Goal: Navigation & Orientation: Find specific page/section

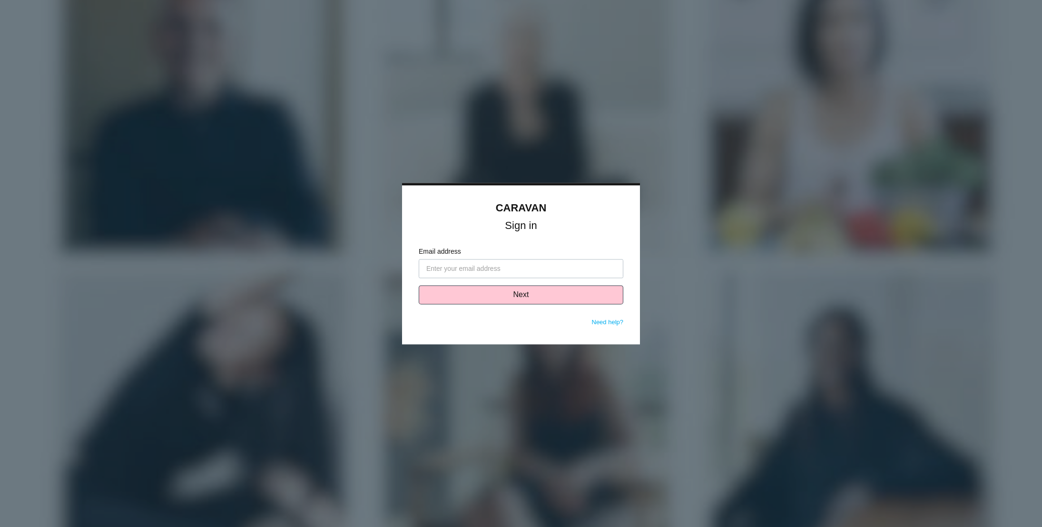
click at [461, 265] on input "Email address" at bounding box center [521, 268] width 205 height 19
type input "[EMAIL_ADDRESS][DOMAIN_NAME]"
click at [499, 291] on button "Next" at bounding box center [521, 294] width 205 height 19
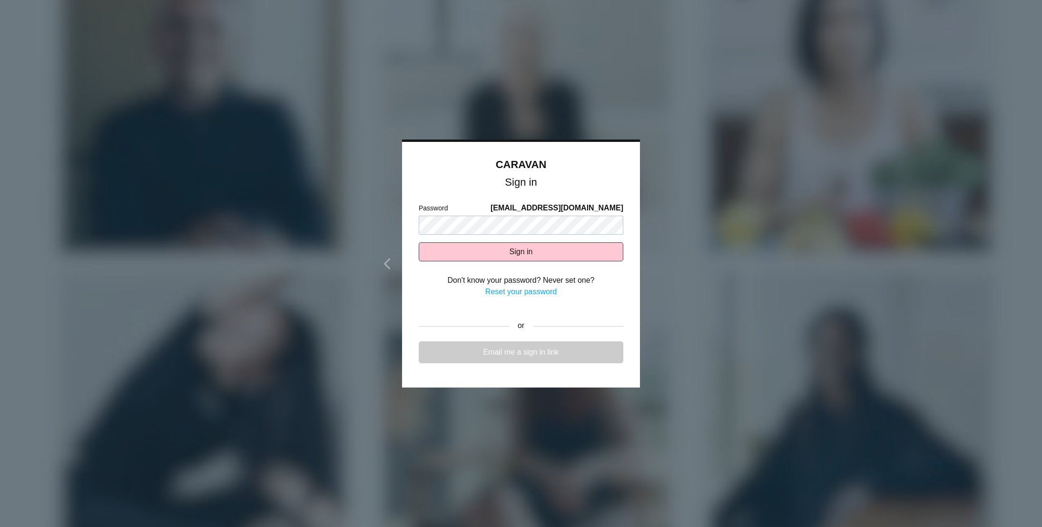
click at [522, 355] on link "Email me a sign in link" at bounding box center [521, 352] width 205 height 22
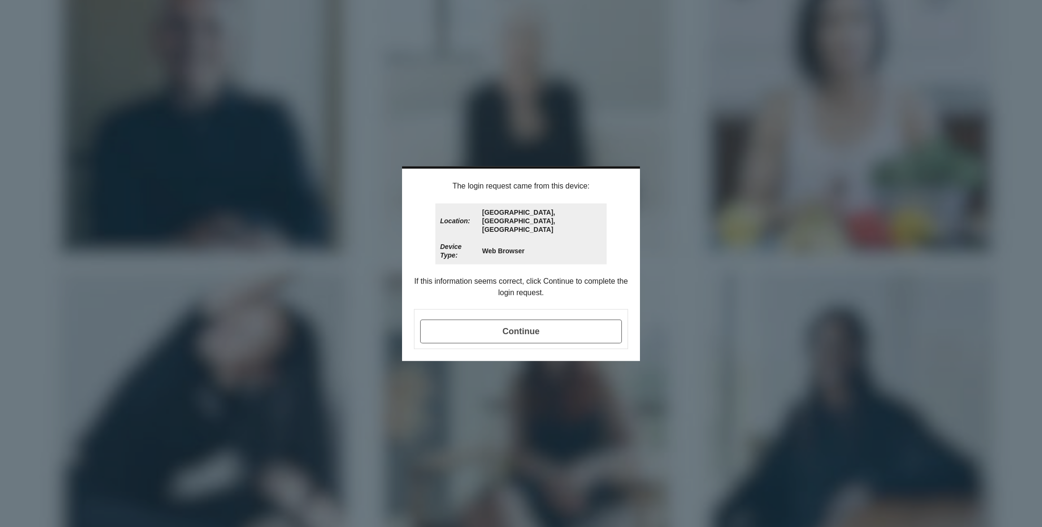
click at [503, 319] on span "Continue" at bounding box center [521, 331] width 202 height 24
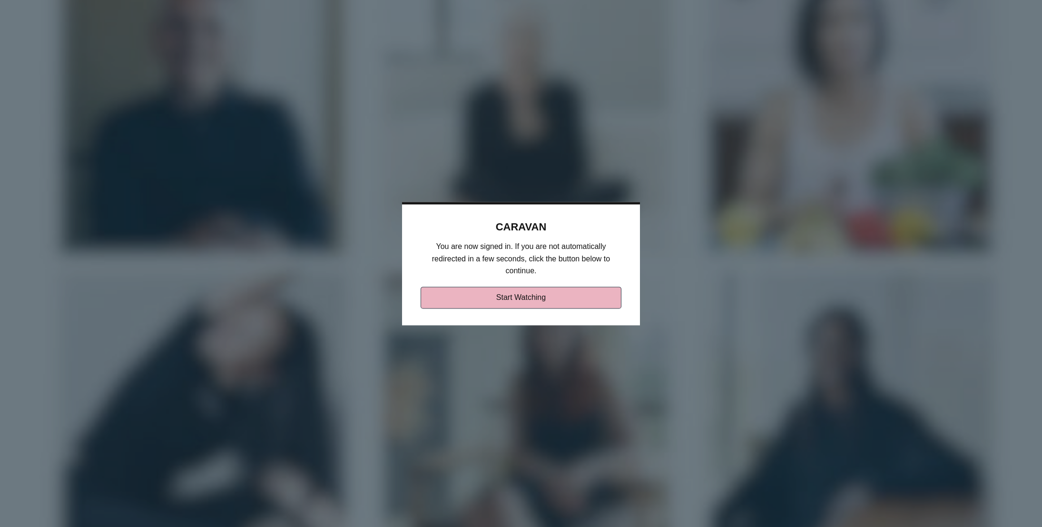
click at [506, 295] on link "Start Watching" at bounding box center [521, 297] width 201 height 22
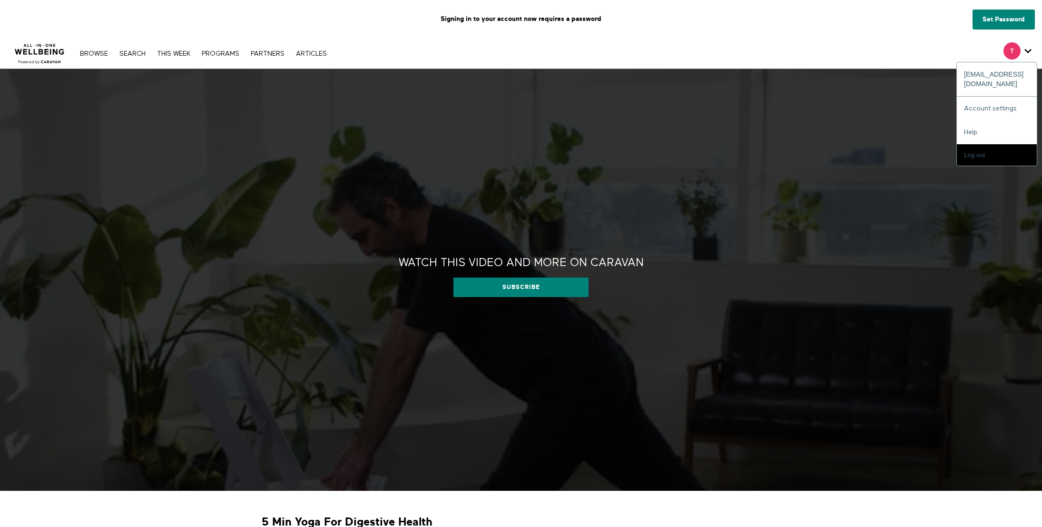
click at [1021, 48] on div "T" at bounding box center [1017, 50] width 28 height 17
click at [1009, 53] on span "Secondary" at bounding box center [1011, 50] width 17 height 17
click at [999, 100] on link "Account settings" at bounding box center [997, 109] width 80 height 24
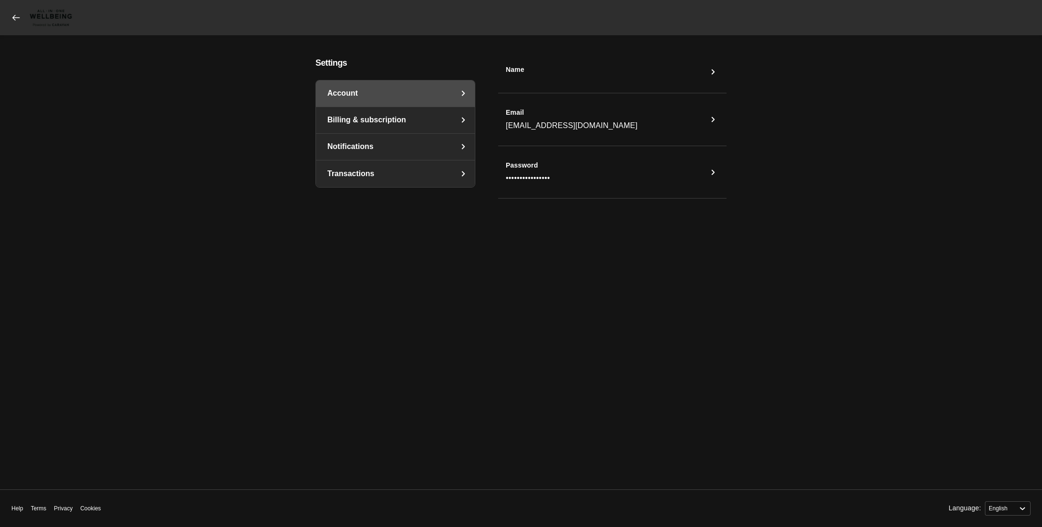
select select "en"
click at [18, 17] on icon at bounding box center [15, 18] width 7 height 6
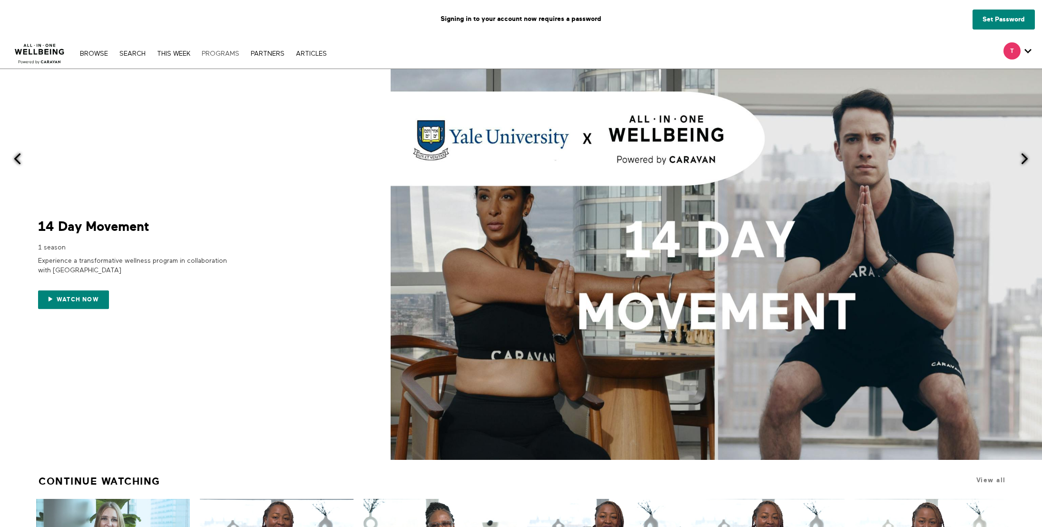
click at [224, 56] on link "PROGRAMS" at bounding box center [220, 53] width 47 height 7
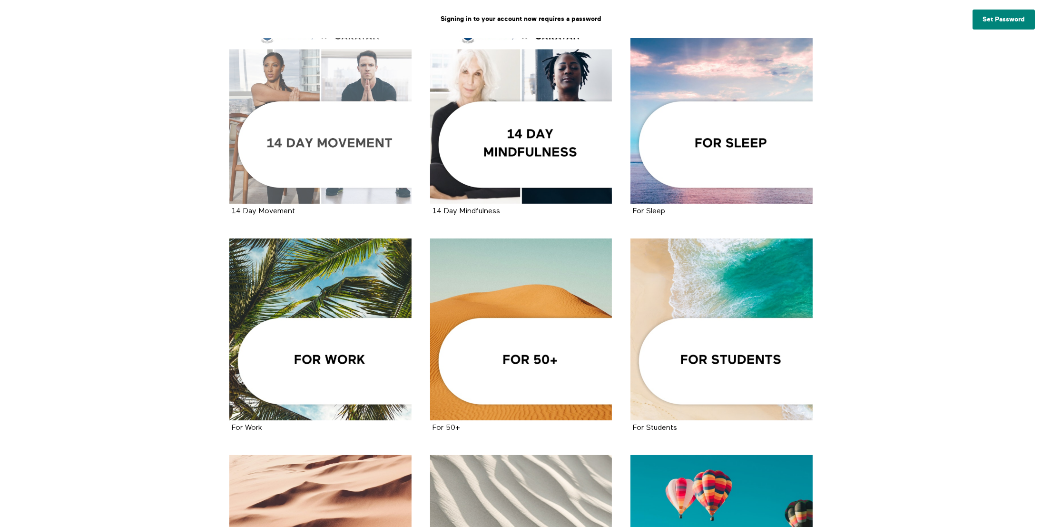
scroll to position [274, 0]
